Goal: Task Accomplishment & Management: Use online tool/utility

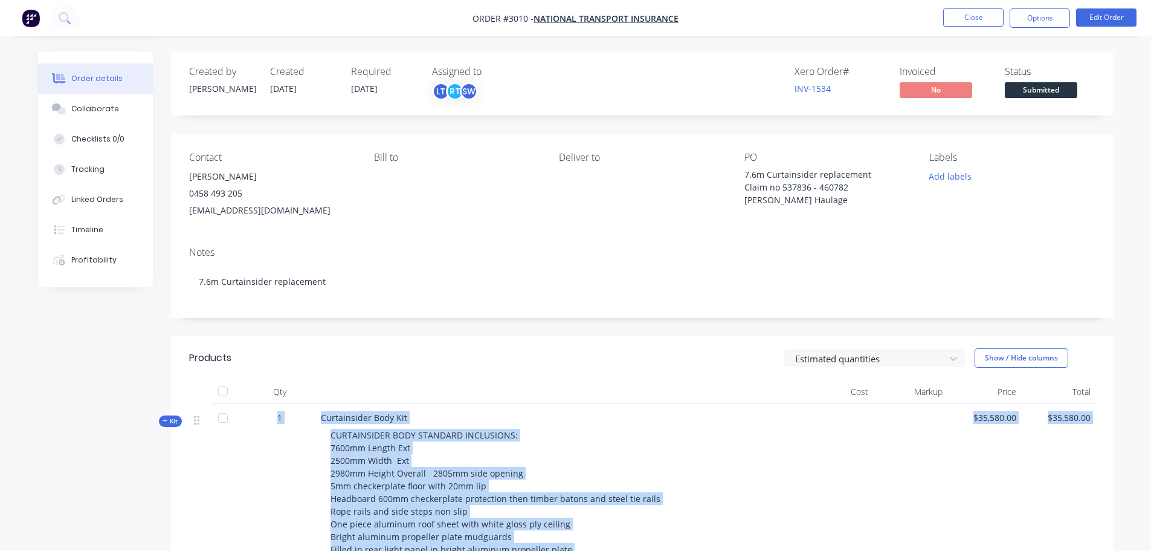
click at [27, 13] on img "button" at bounding box center [31, 18] width 18 height 18
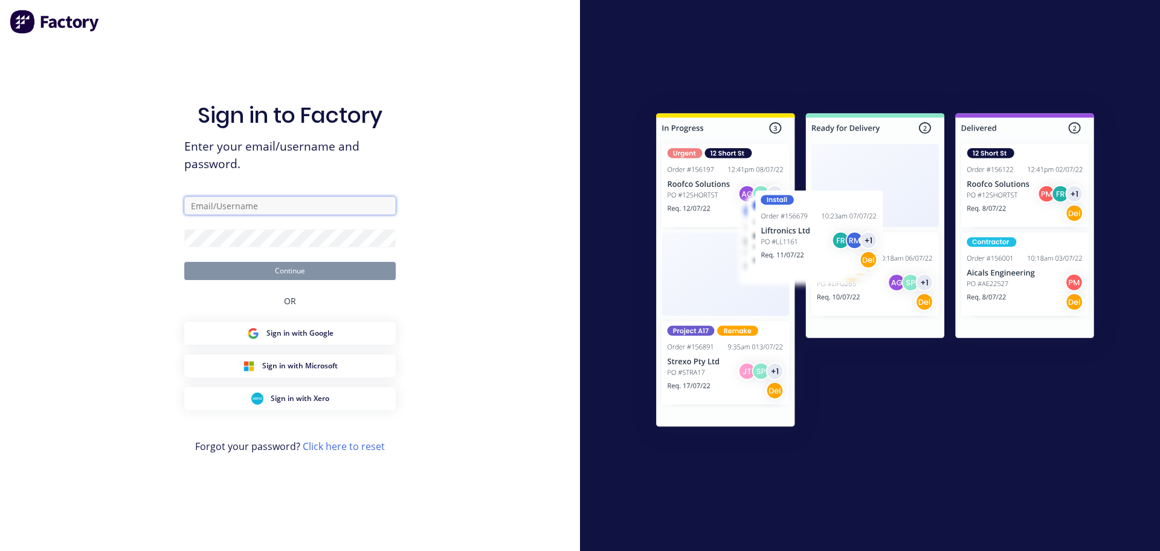
type input "[EMAIL_ADDRESS][DOMAIN_NAME]"
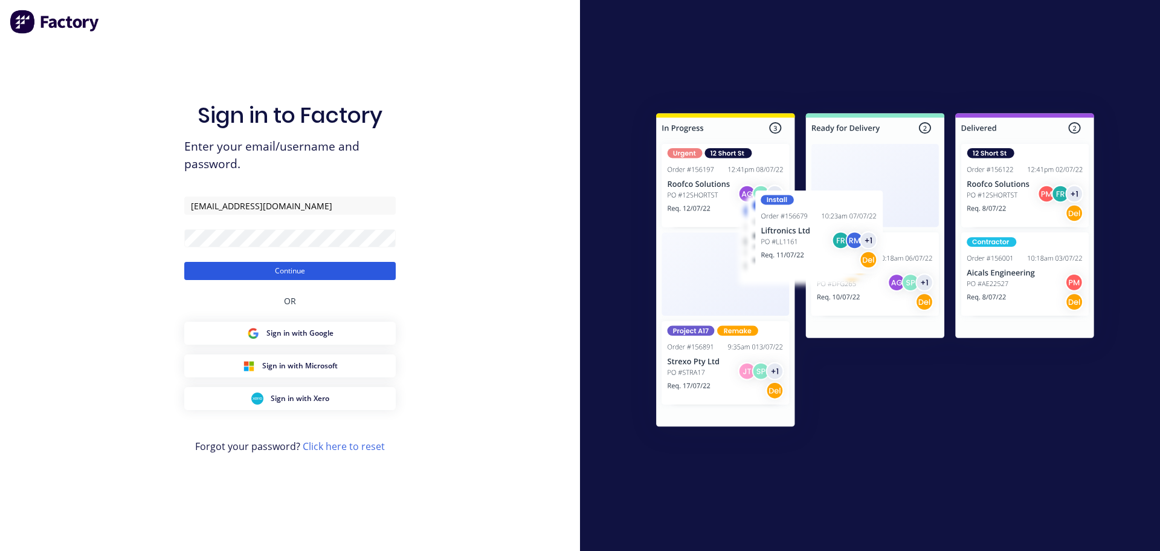
click at [283, 271] on button "Continue" at bounding box center [290, 271] width 212 height 18
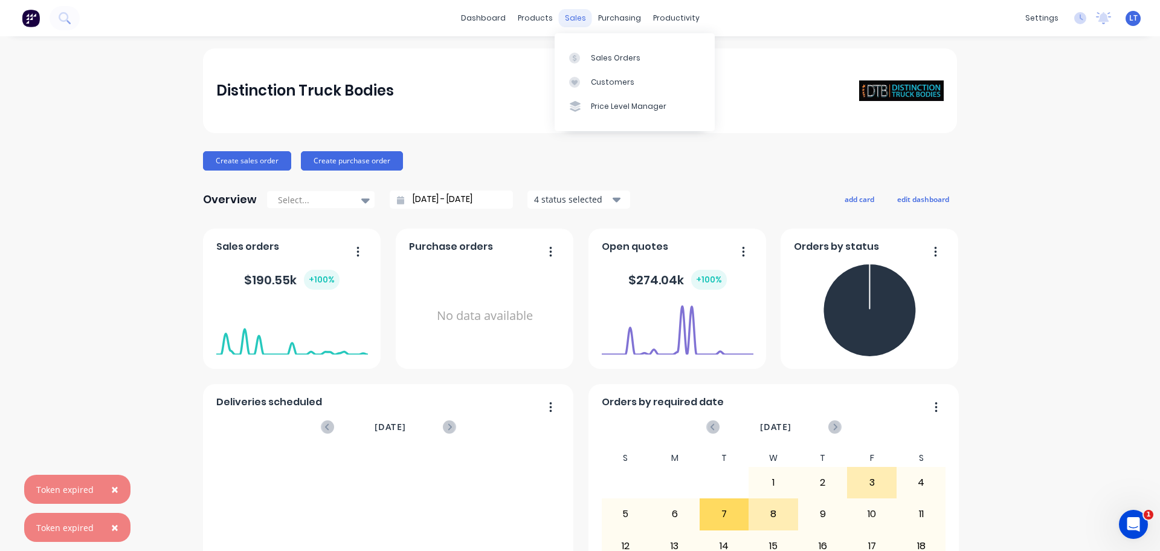
click at [569, 18] on div "sales" at bounding box center [575, 18] width 33 height 18
click at [593, 56] on div "Sales Orders" at bounding box center [616, 58] width 50 height 11
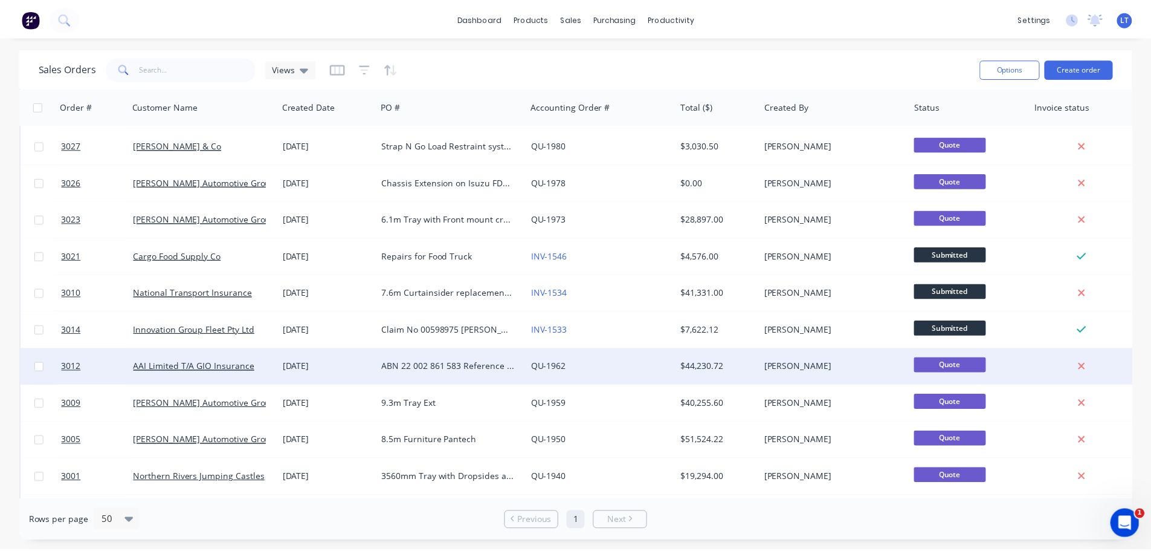
scroll to position [884, 0]
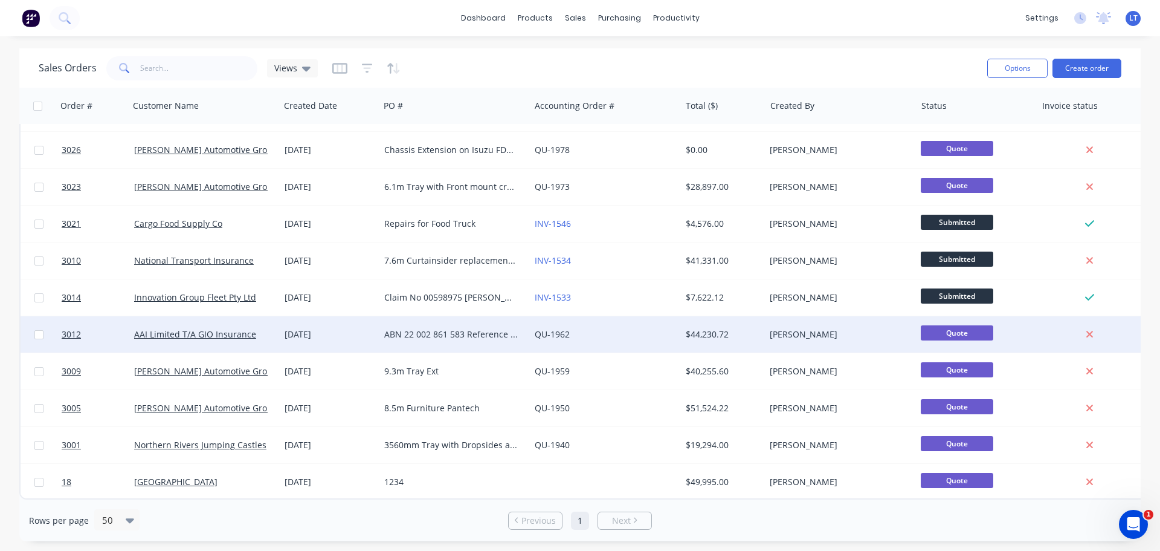
click at [413, 329] on div "ABN 22 002 861 583 Reference K009429638 [PERSON_NAME] OD 160216 [PERSON_NAME] X…" at bounding box center [451, 334] width 134 height 12
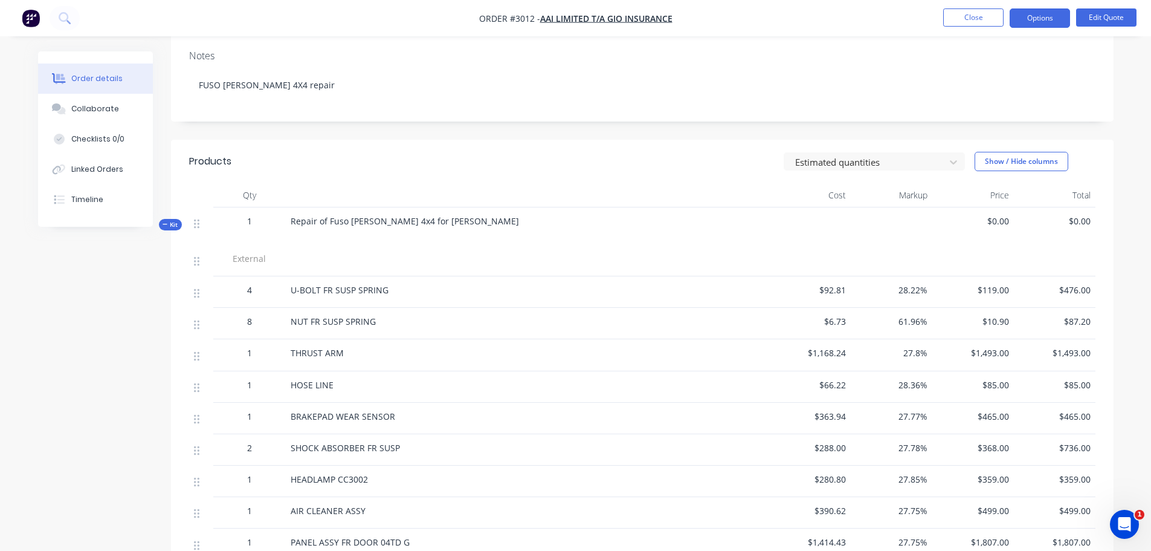
scroll to position [181, 0]
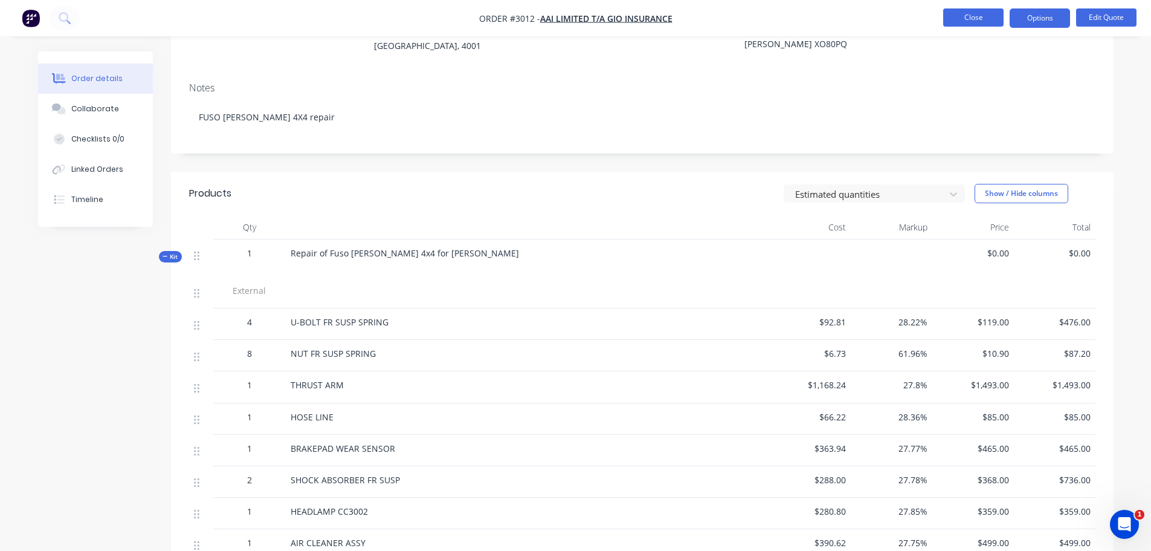
click at [980, 13] on button "Close" at bounding box center [973, 17] width 60 height 18
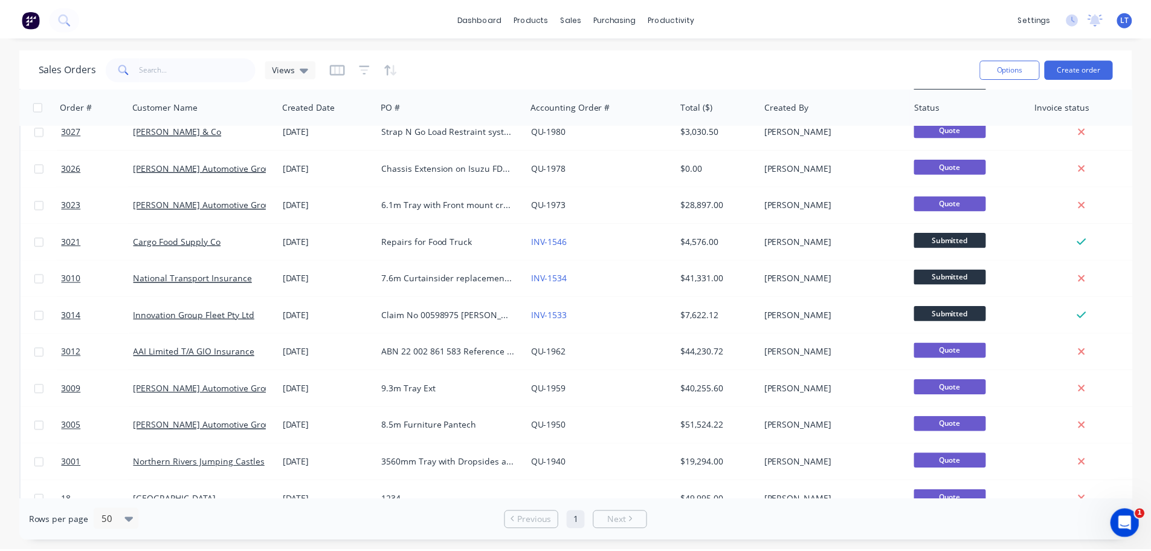
scroll to position [884, 0]
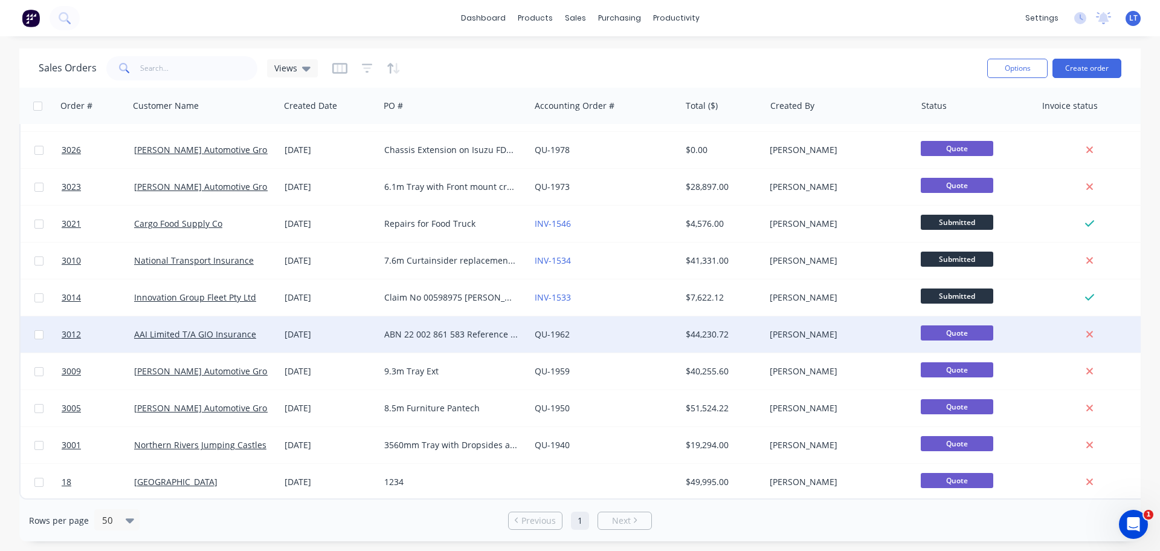
click at [419, 328] on div "ABN 22 002 861 583 Reference K009429638 [PERSON_NAME] OD 160216 [PERSON_NAME] X…" at bounding box center [451, 334] width 134 height 12
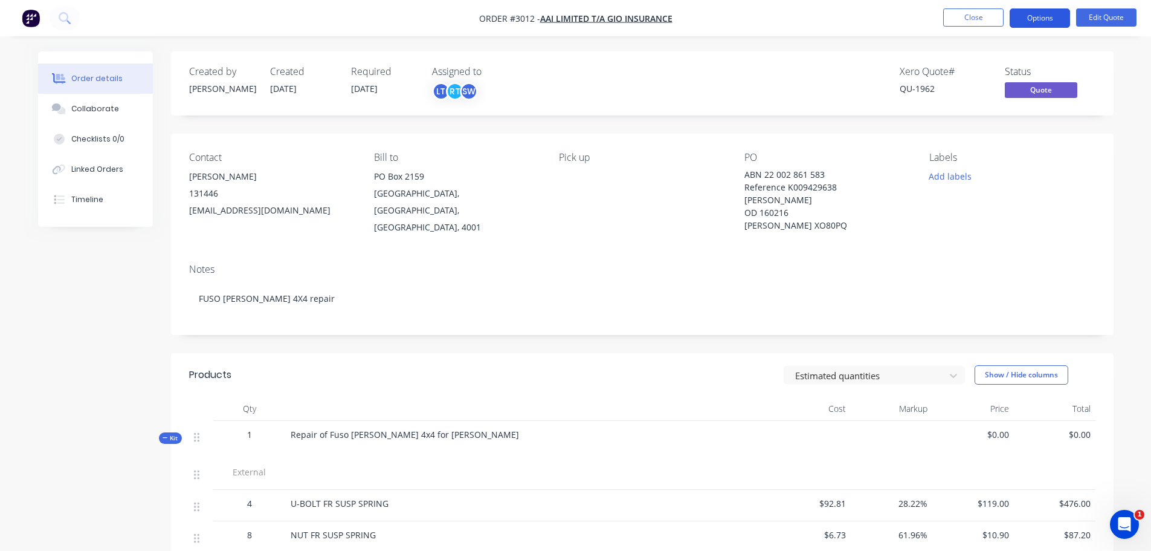
click at [1044, 16] on button "Options" at bounding box center [1040, 17] width 60 height 19
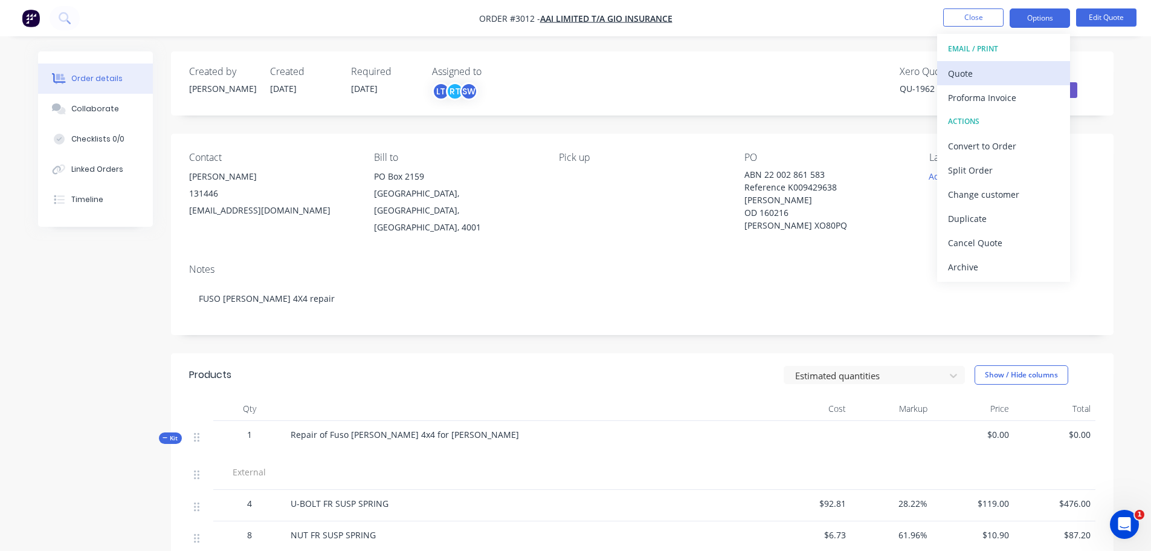
click at [968, 71] on div "Quote" at bounding box center [1003, 74] width 111 height 18
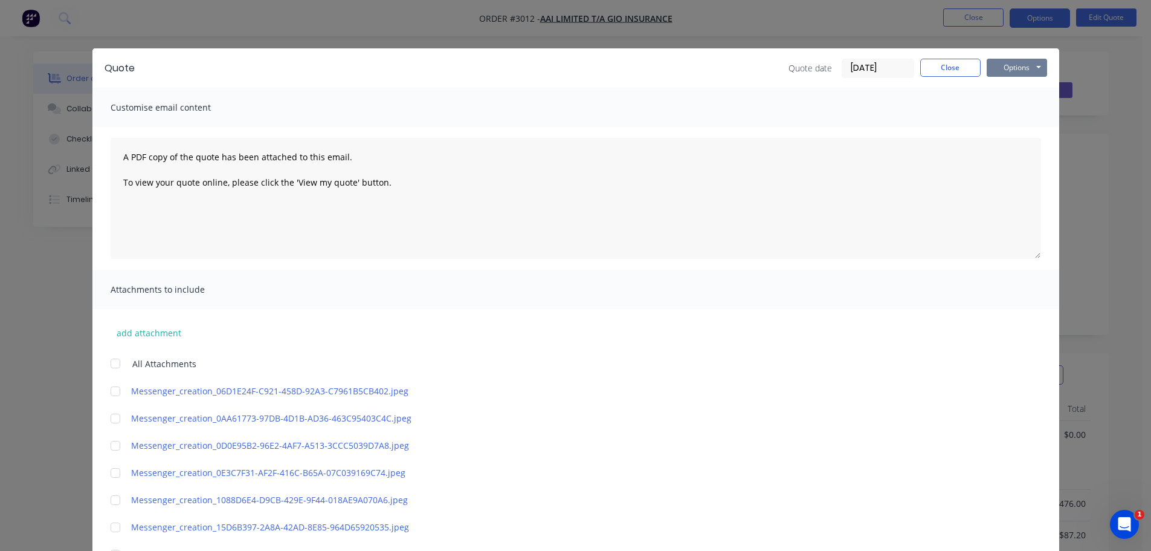
click at [1013, 66] on button "Options" at bounding box center [1017, 68] width 60 height 18
click at [1009, 108] on button "Print" at bounding box center [1025, 109] width 77 height 20
click at [942, 68] on button "Close" at bounding box center [950, 68] width 60 height 18
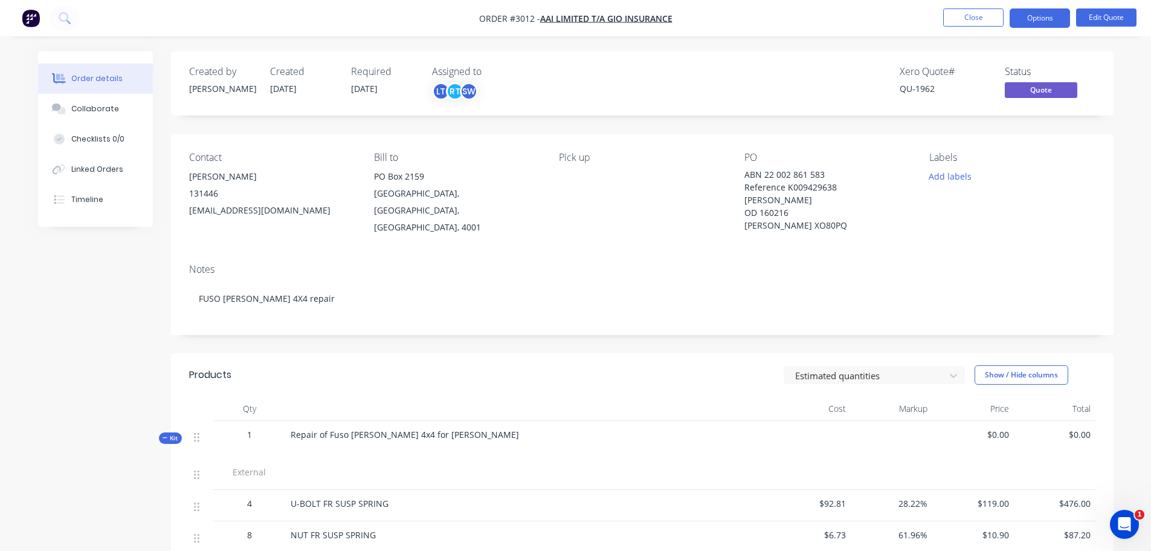
click at [378, 11] on nav "Order #3012 - AAI Limited T/A GIO Insurance Close Options Edit Quote" at bounding box center [575, 18] width 1151 height 36
